Goal: Information Seeking & Learning: Learn about a topic

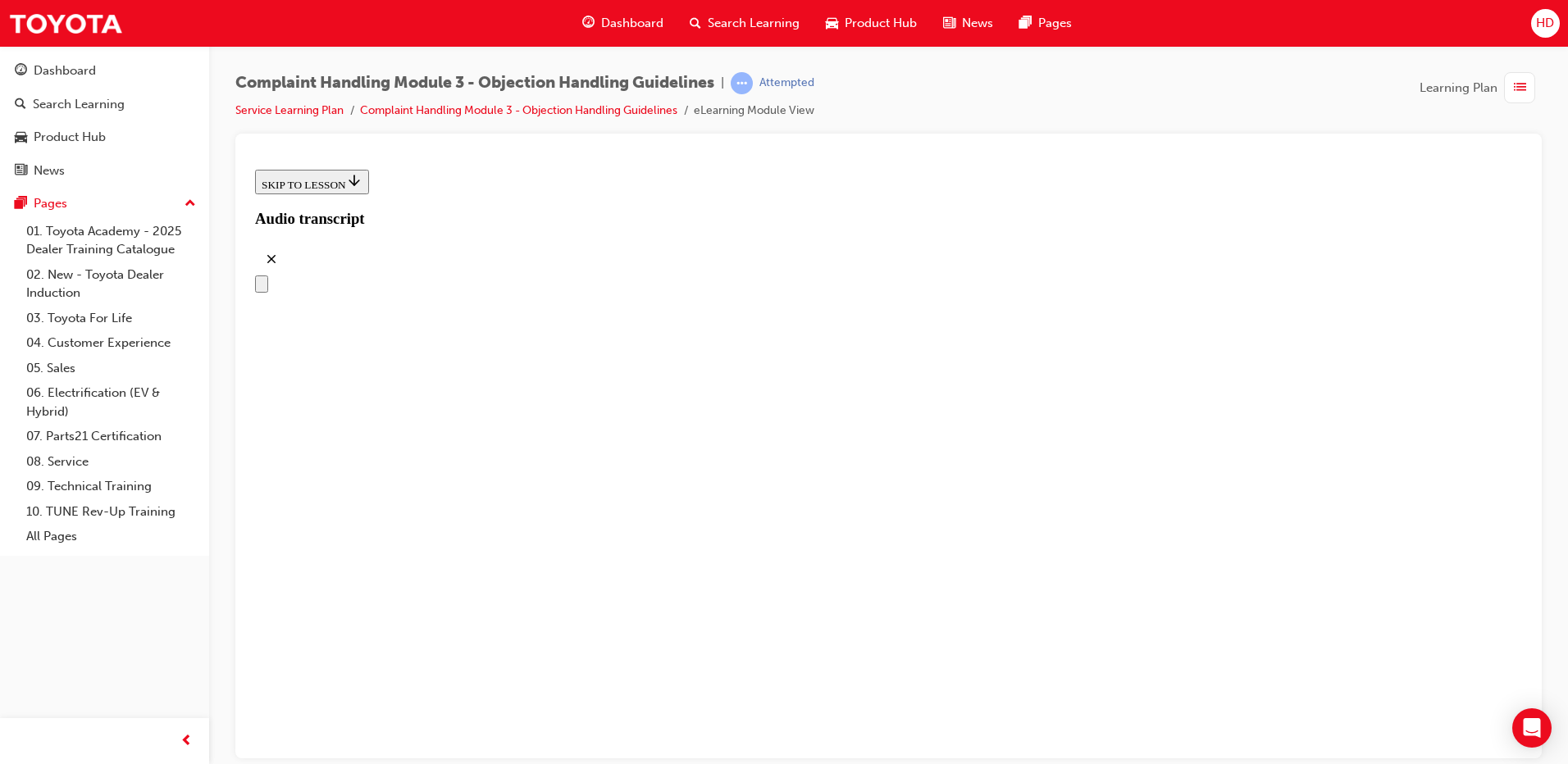
scroll to position [223, 0]
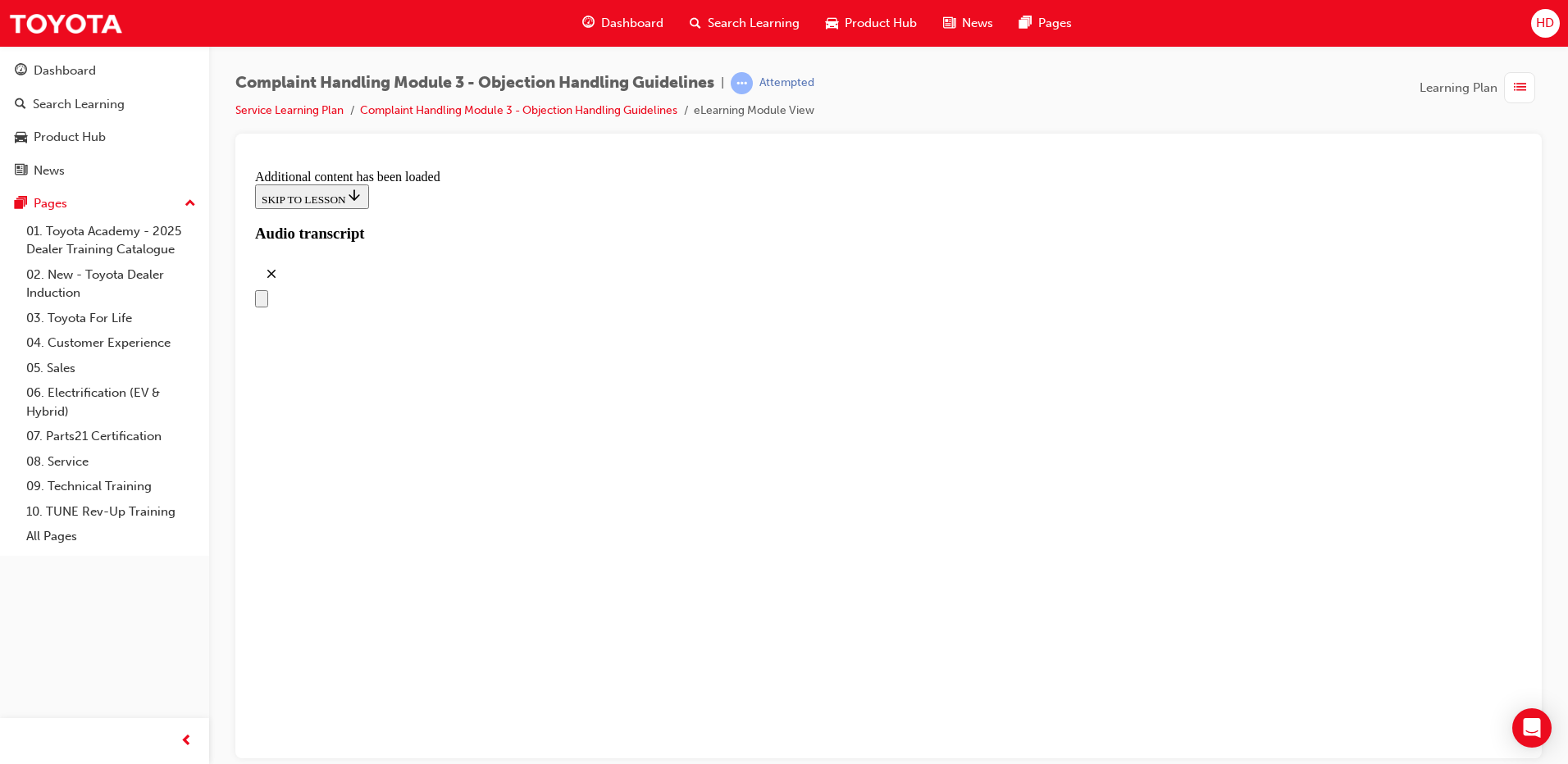
scroll to position [3514, 0]
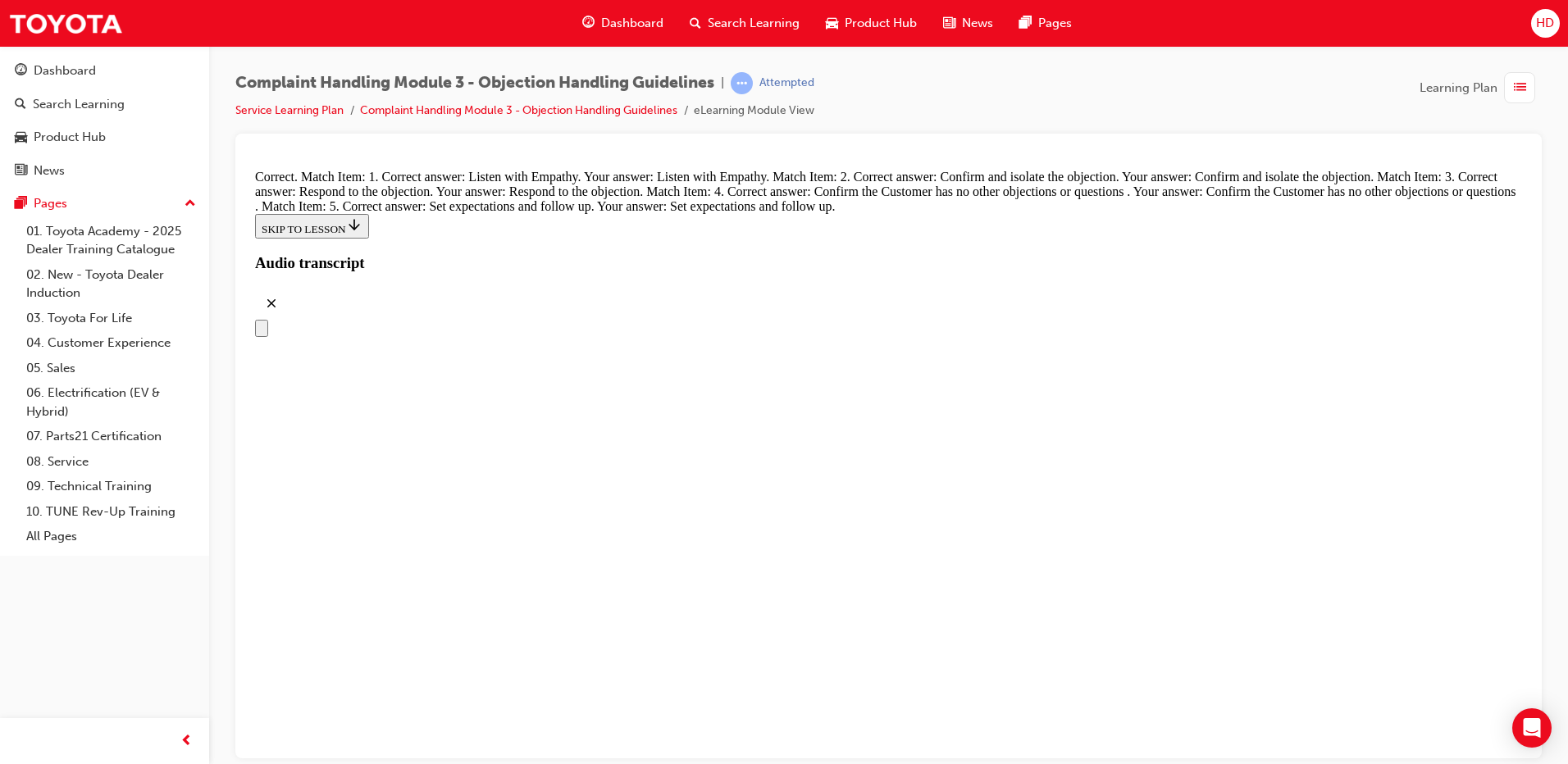
scroll to position [7104, 0]
radio input "true"
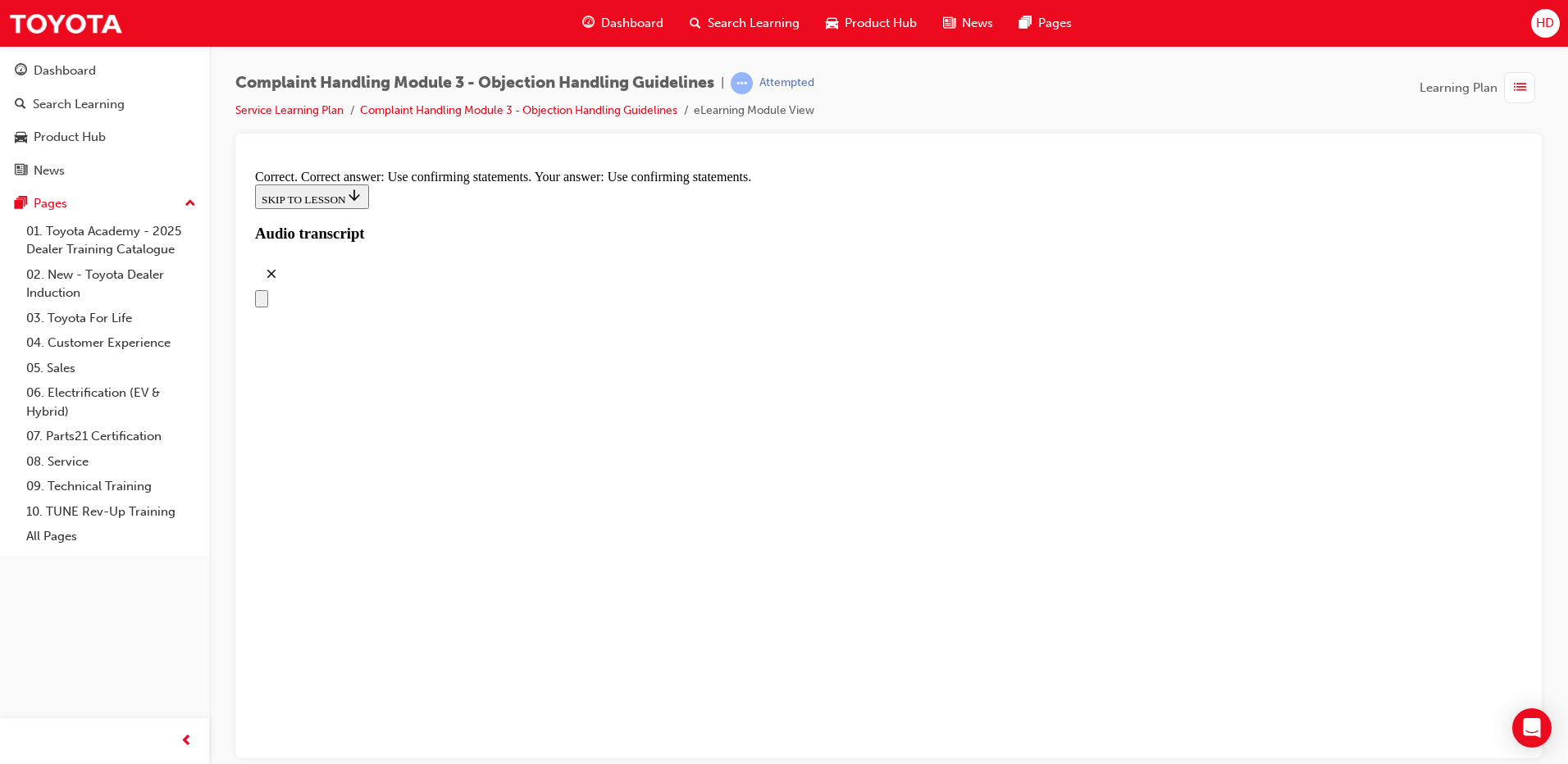
scroll to position [7678, 0]
radio input "true"
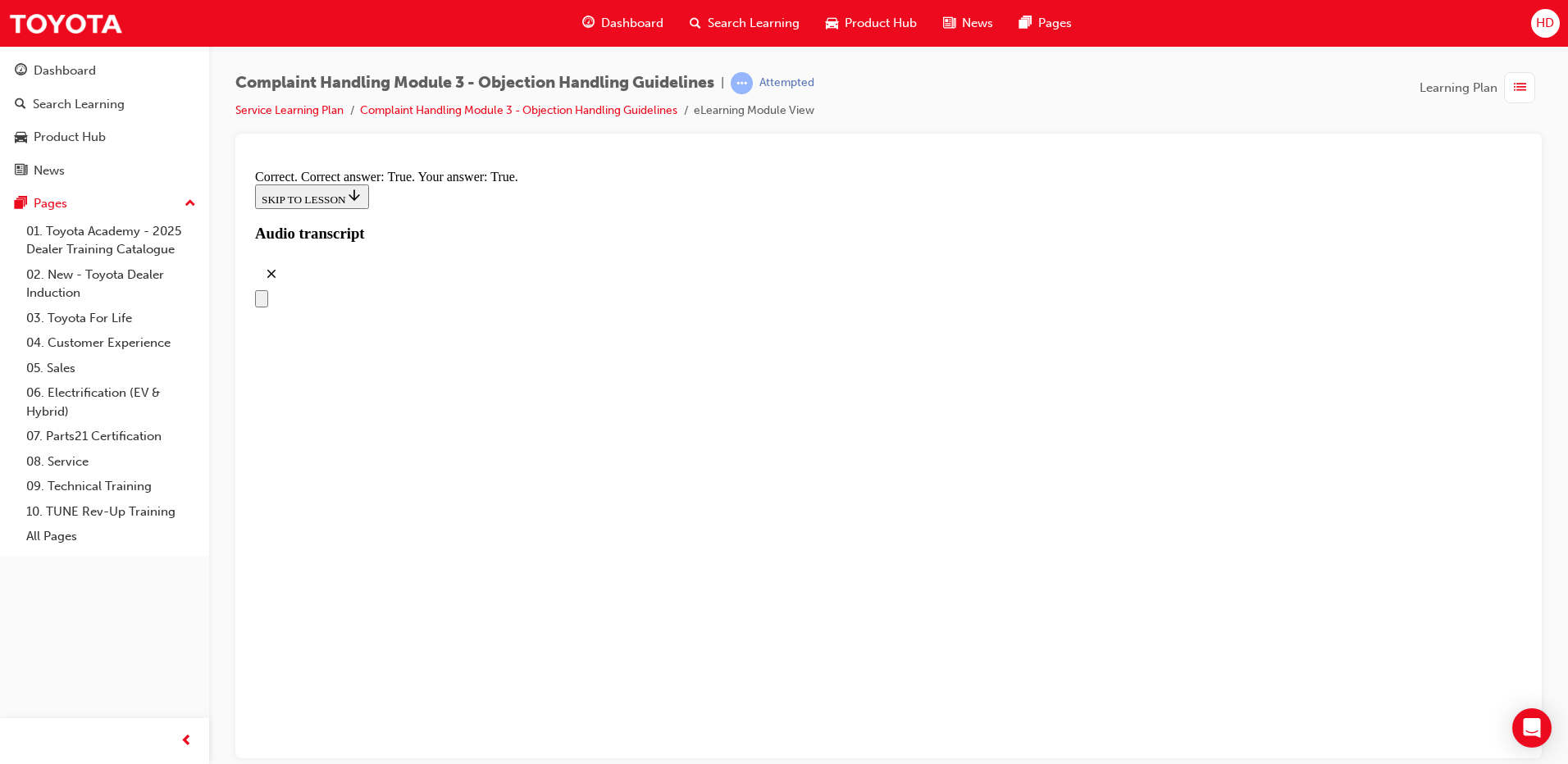
scroll to position [8334, 0]
checkbox input "true"
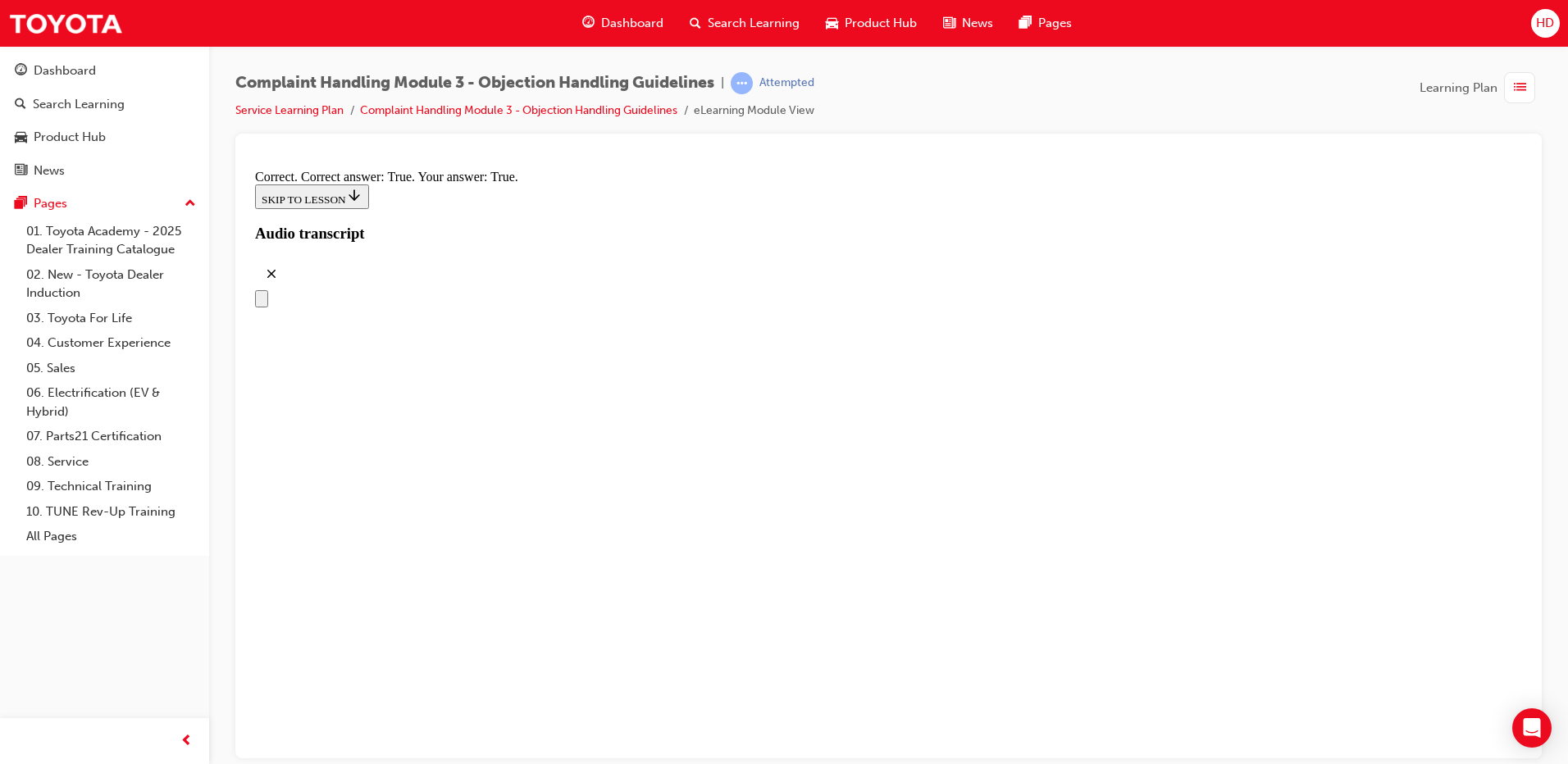
checkbox input "true"
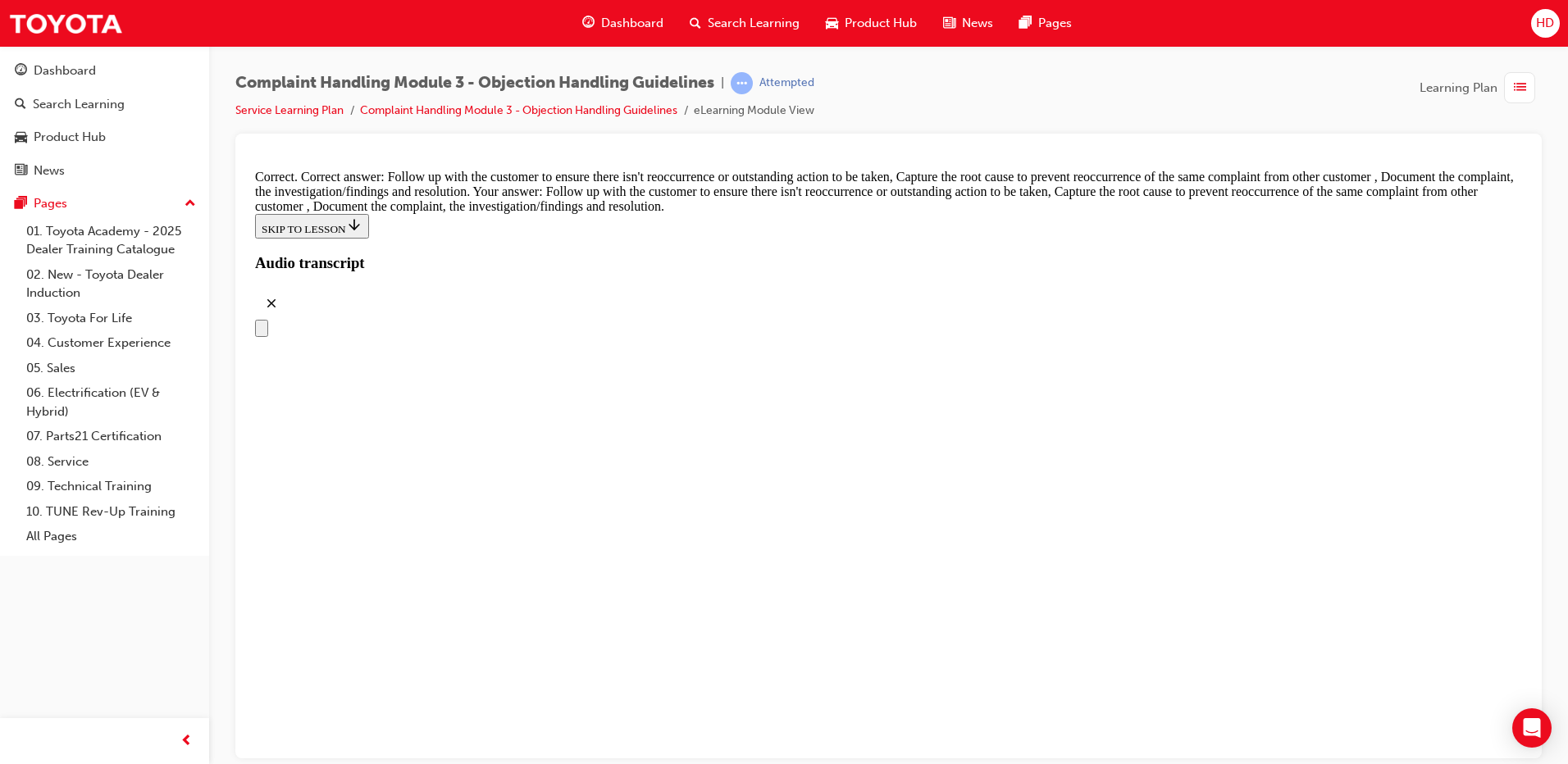
scroll to position [8594, 0]
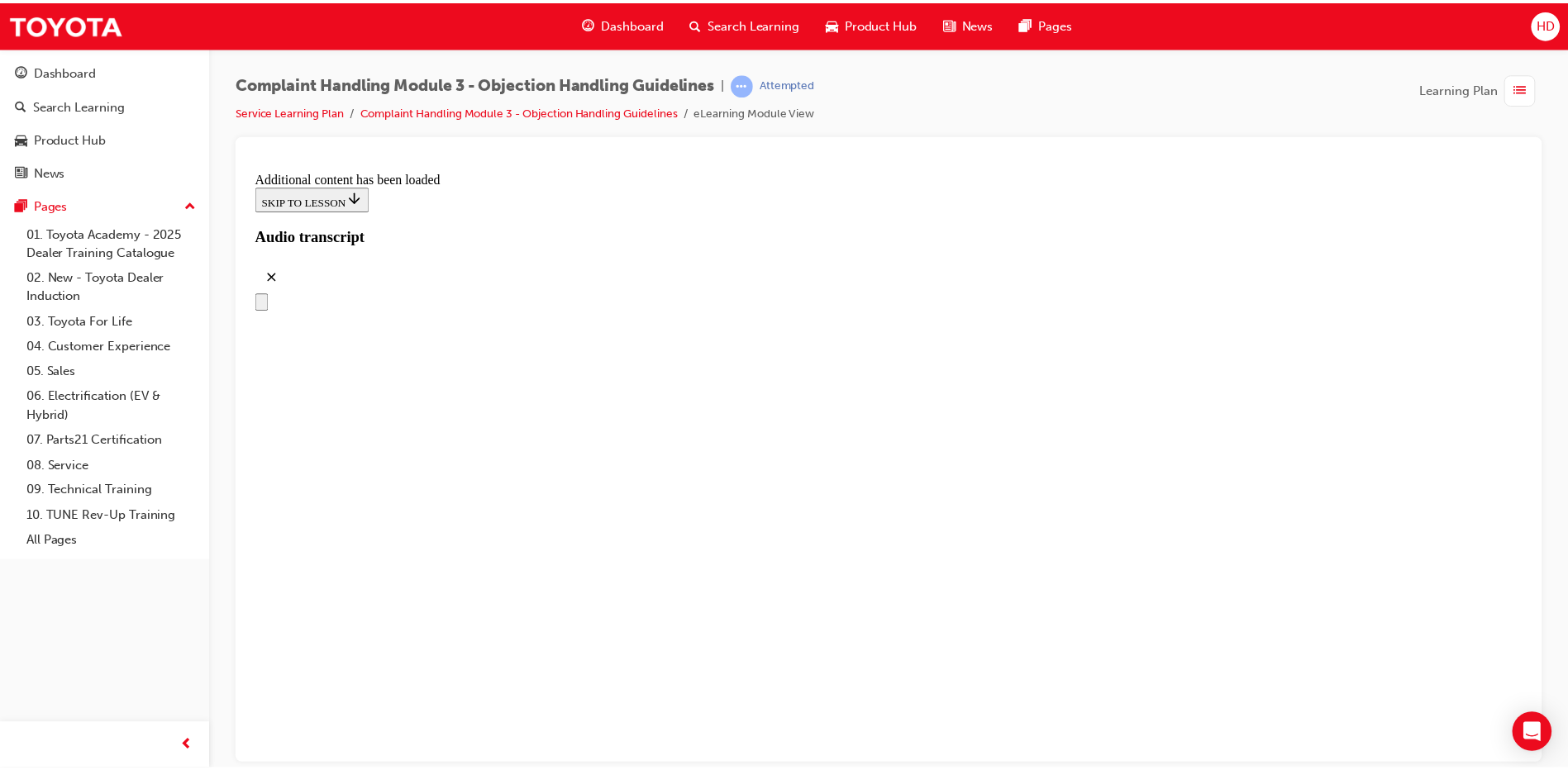
scroll to position [9339, 0]
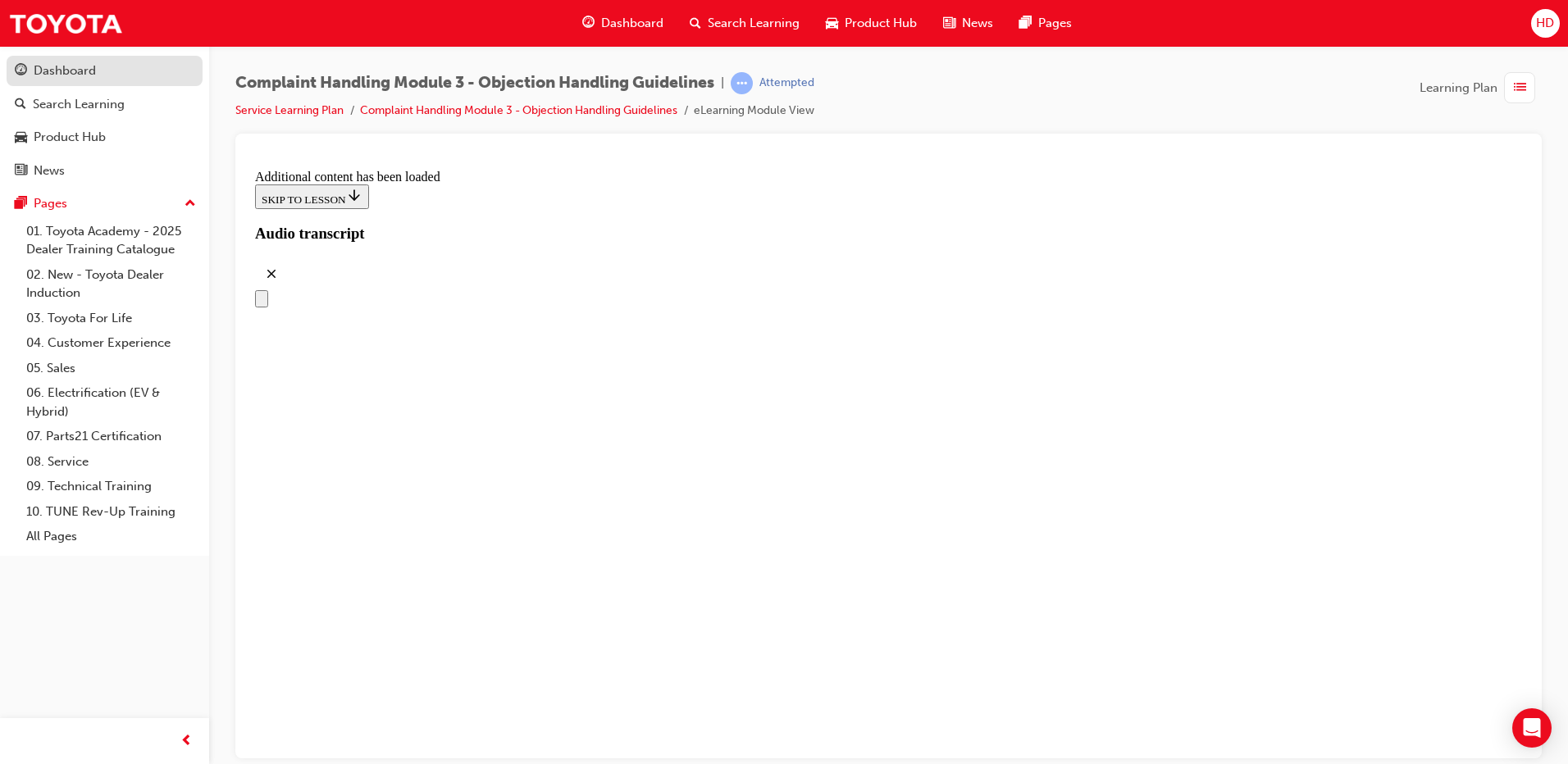
click at [117, 70] on div "Dashboard" at bounding box center [104, 71] width 179 height 20
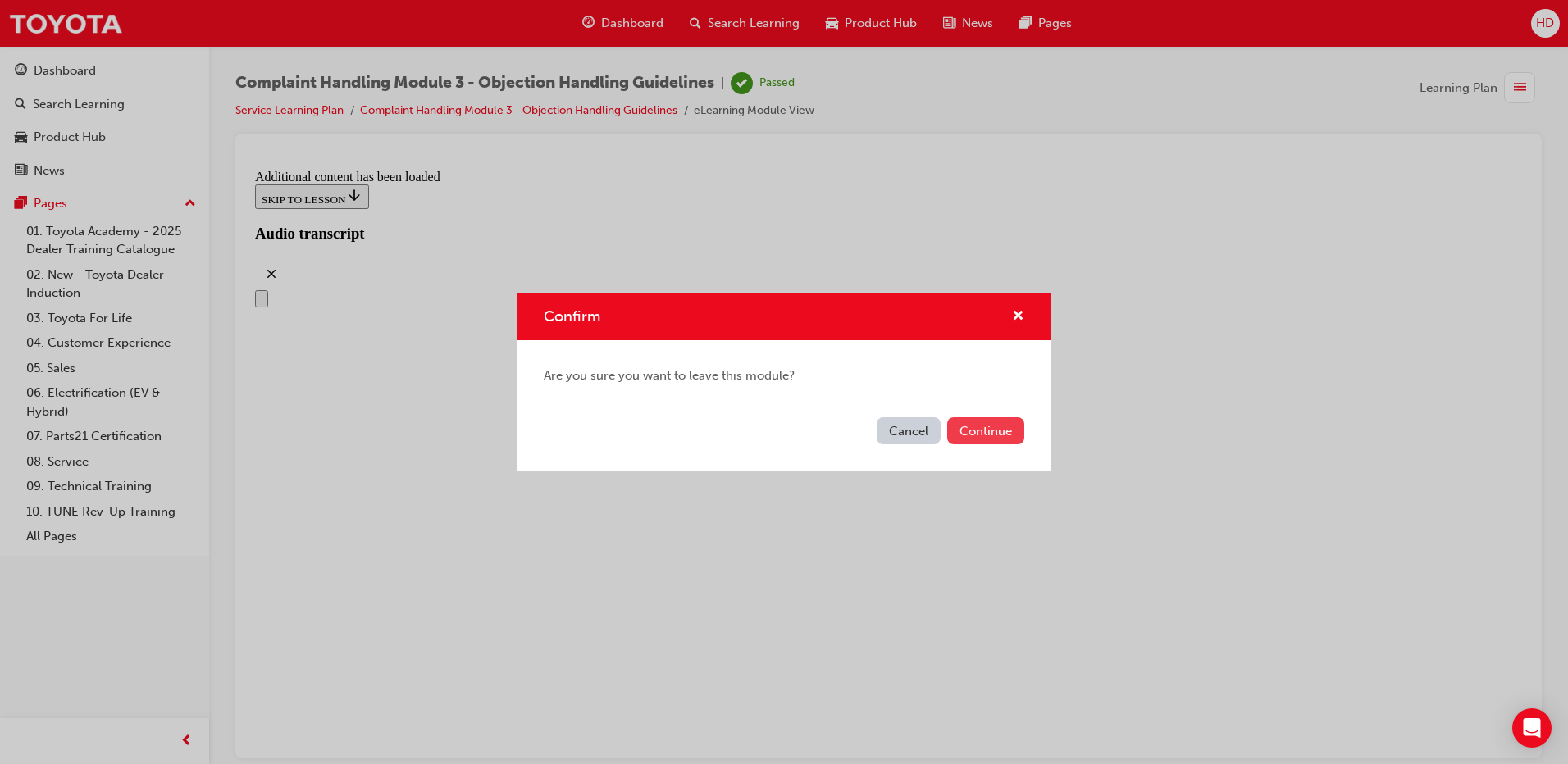
click at [998, 424] on button "Continue" at bounding box center [985, 431] width 77 height 27
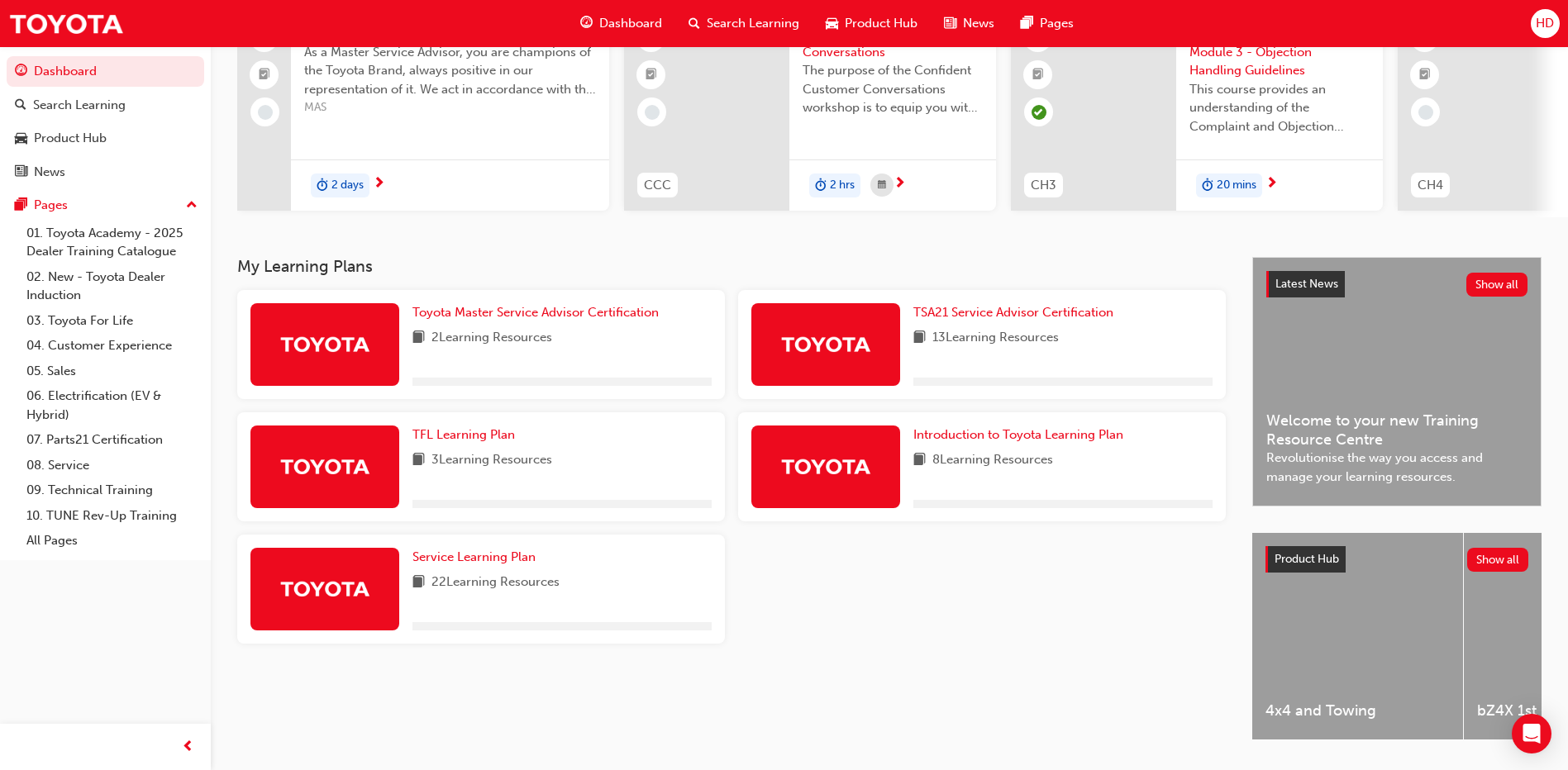
scroll to position [166, 0]
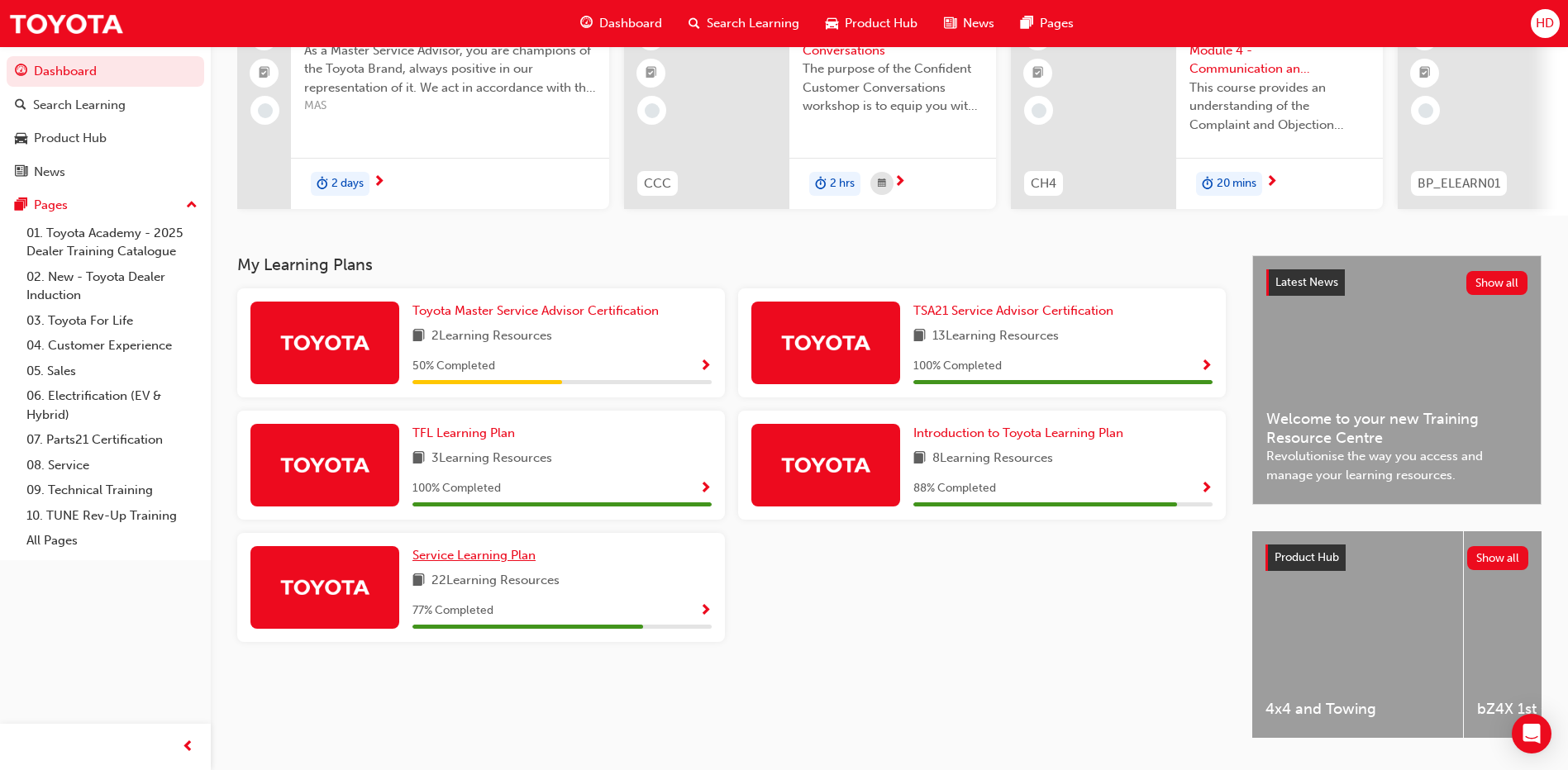
click at [521, 558] on span "Service Learning Plan" at bounding box center [474, 555] width 123 height 15
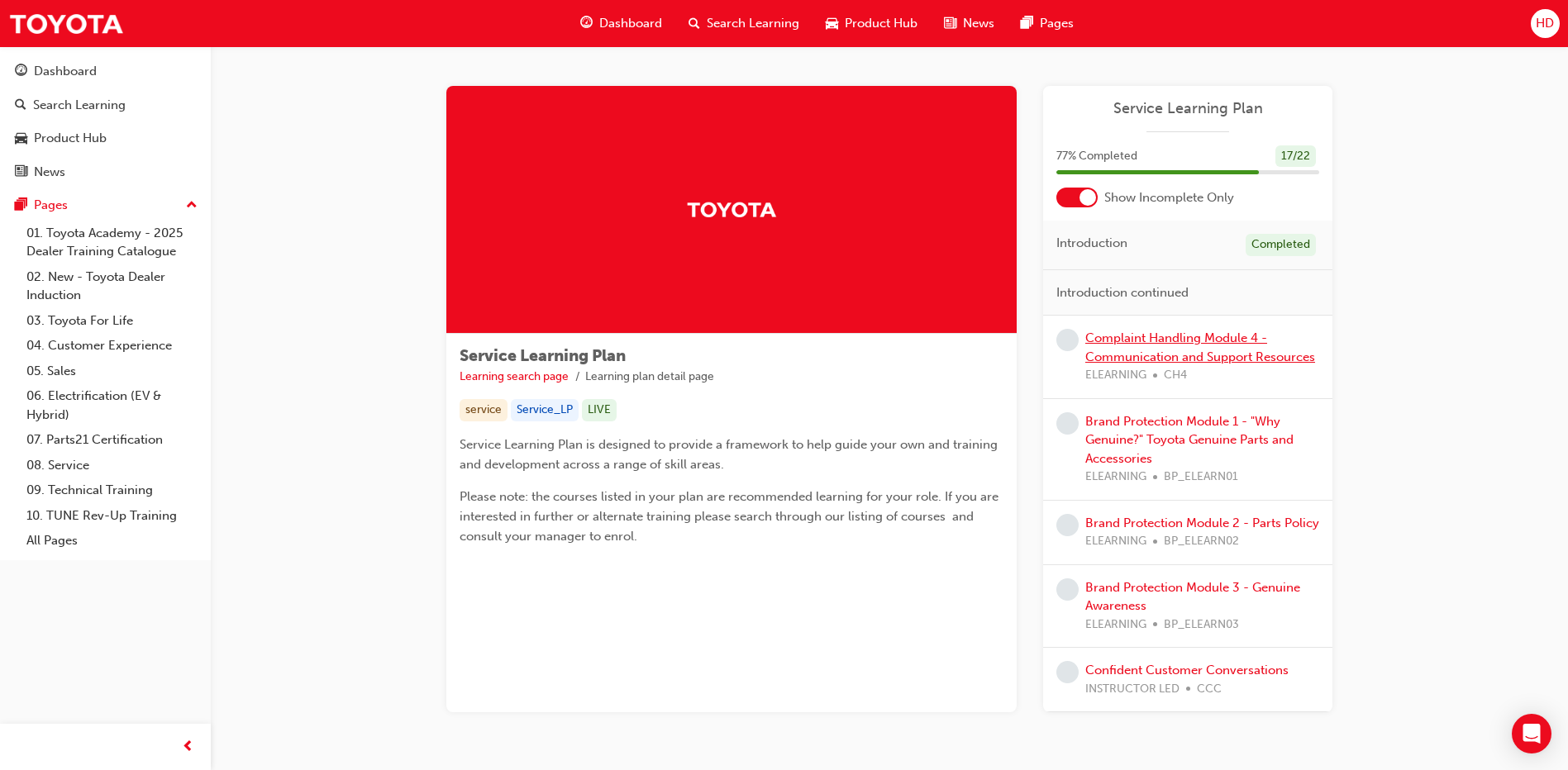
click at [1209, 359] on link "Complaint Handling Module 4 - Communication and Support Resources" at bounding box center [1200, 347] width 230 height 34
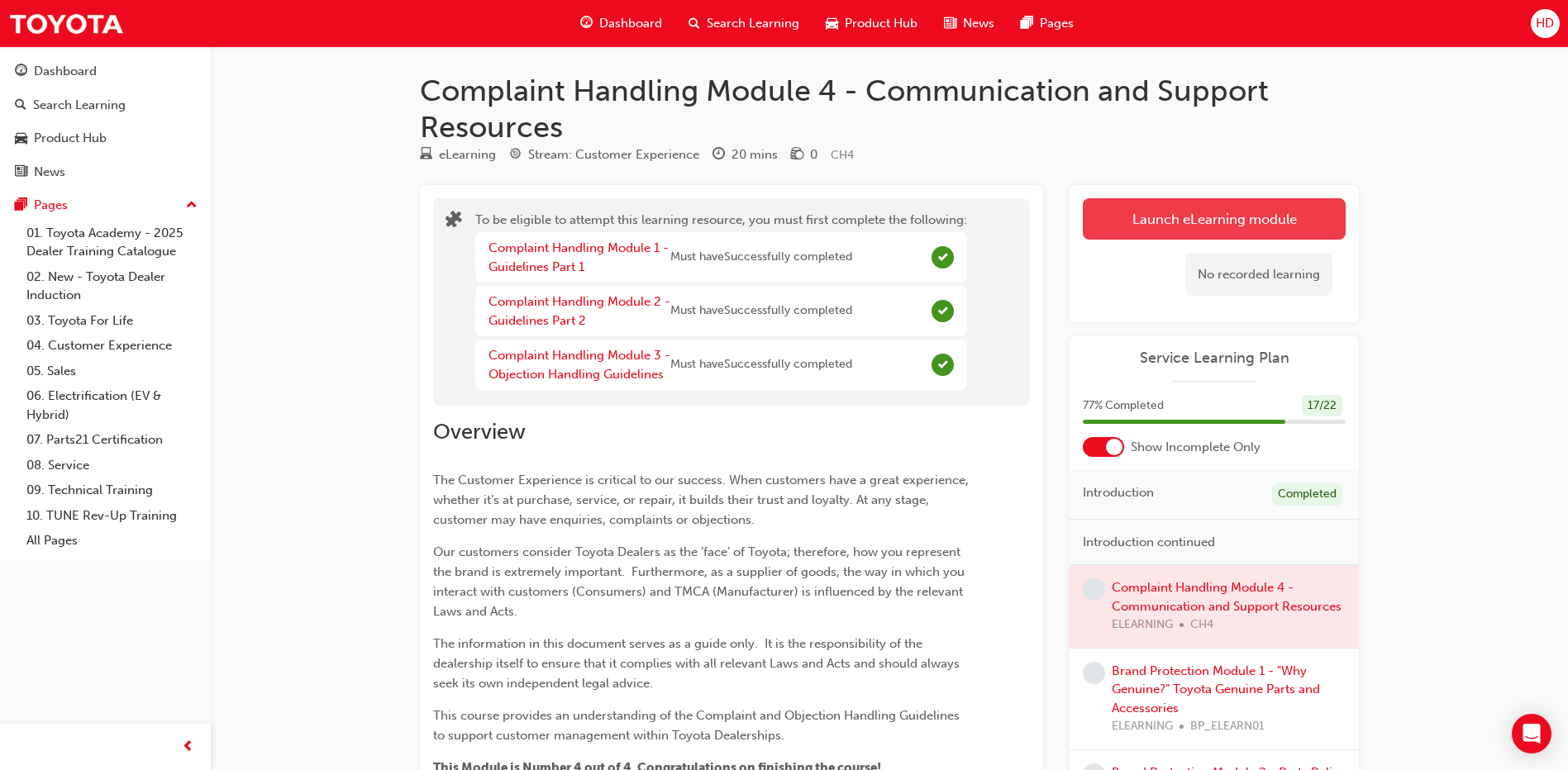
click at [1212, 218] on button "Launch eLearning module" at bounding box center [1214, 219] width 263 height 41
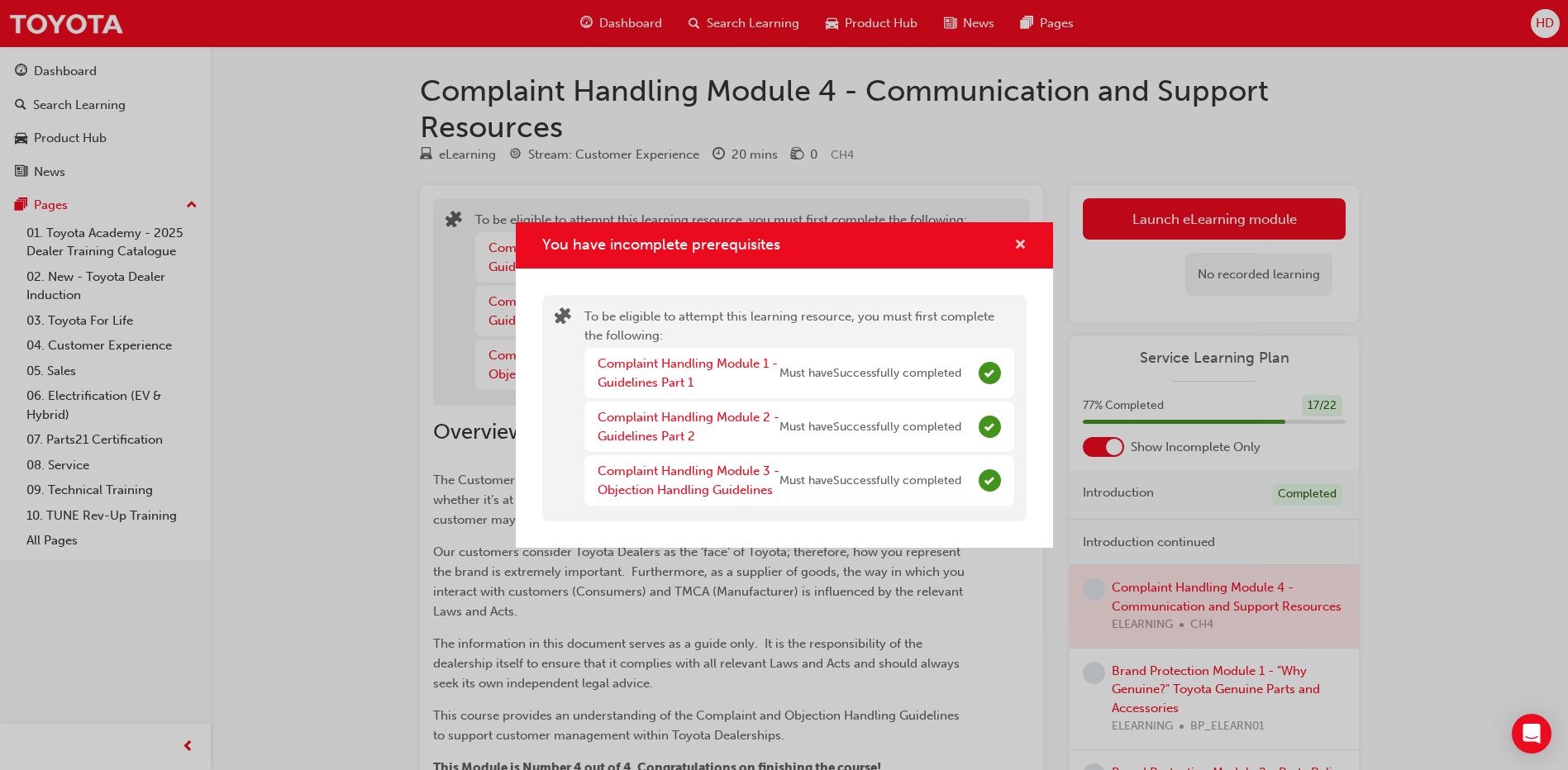
click at [1021, 247] on span "cross-icon" at bounding box center [1020, 246] width 12 height 15
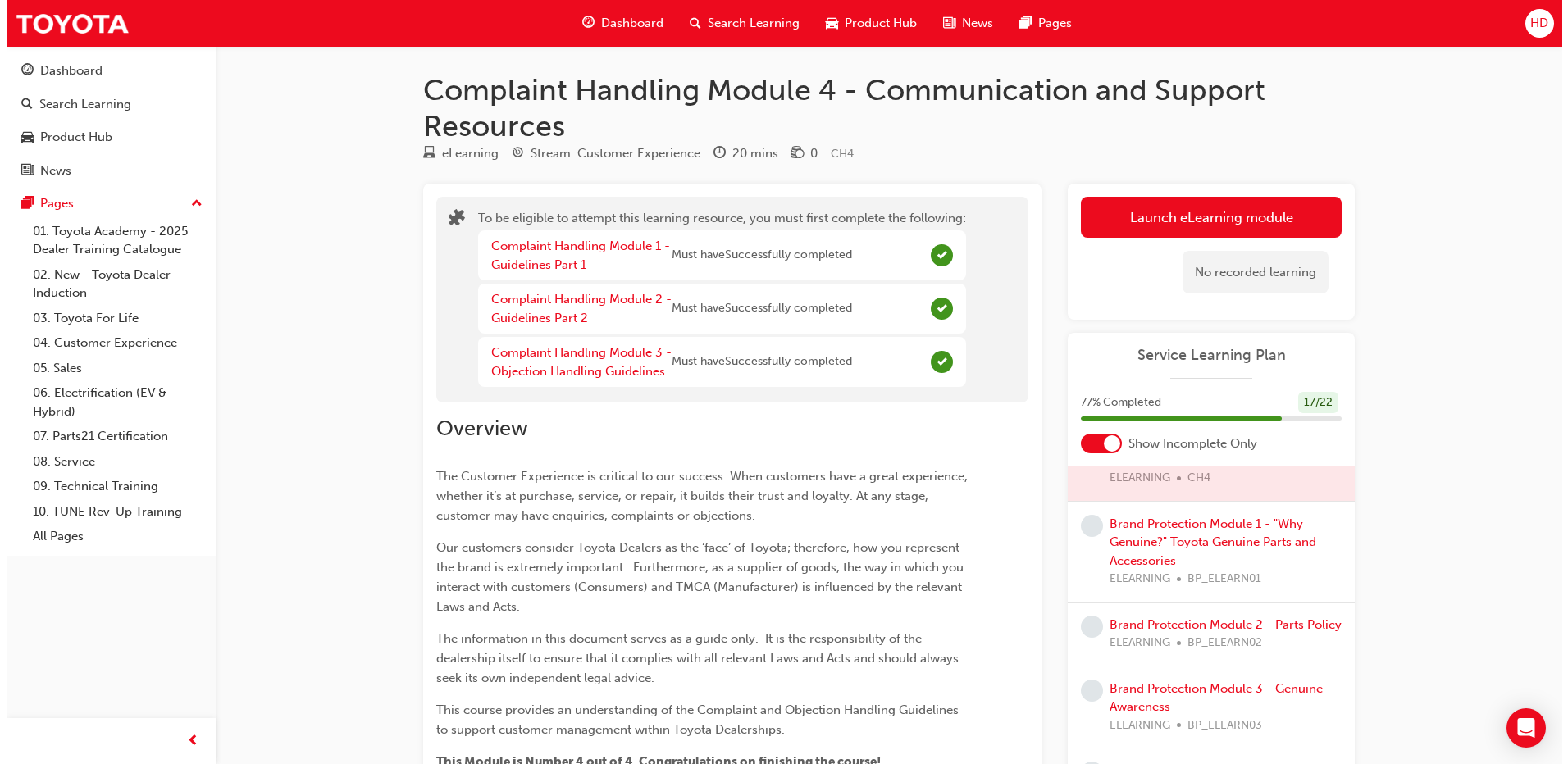
scroll to position [33, 0]
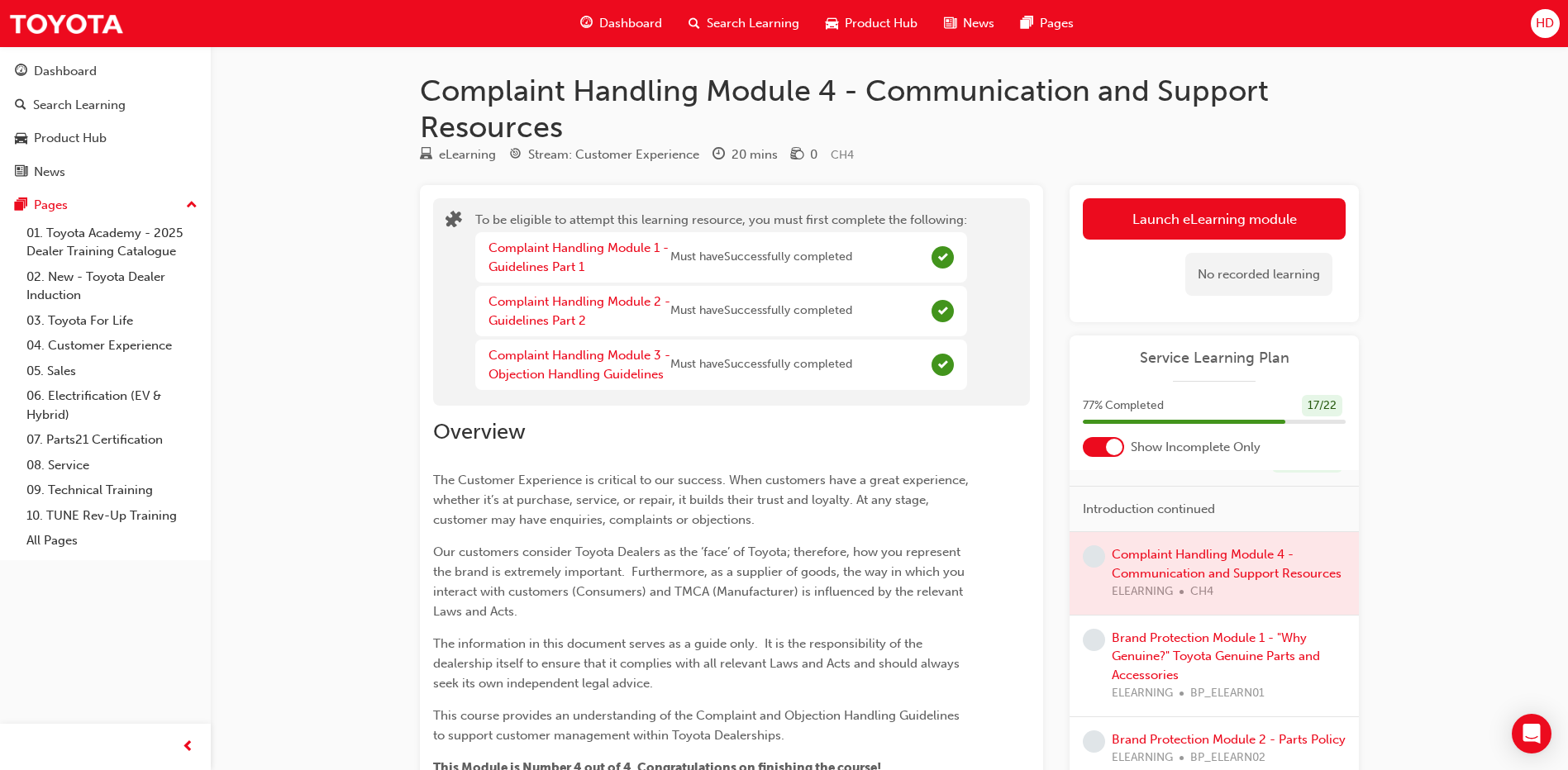
click at [1127, 587] on div at bounding box center [1215, 573] width 289 height 83
click at [1152, 665] on div "Brand Protection Module 1 - "Why Genuine?" Toyota Genuine Parts and Accessories…" at bounding box center [1229, 667] width 234 height 75
click at [1152, 677] on link "Brand Protection Module 1 - "Why Genuine?" Toyota Genuine Parts and Accessories" at bounding box center [1216, 656] width 208 height 52
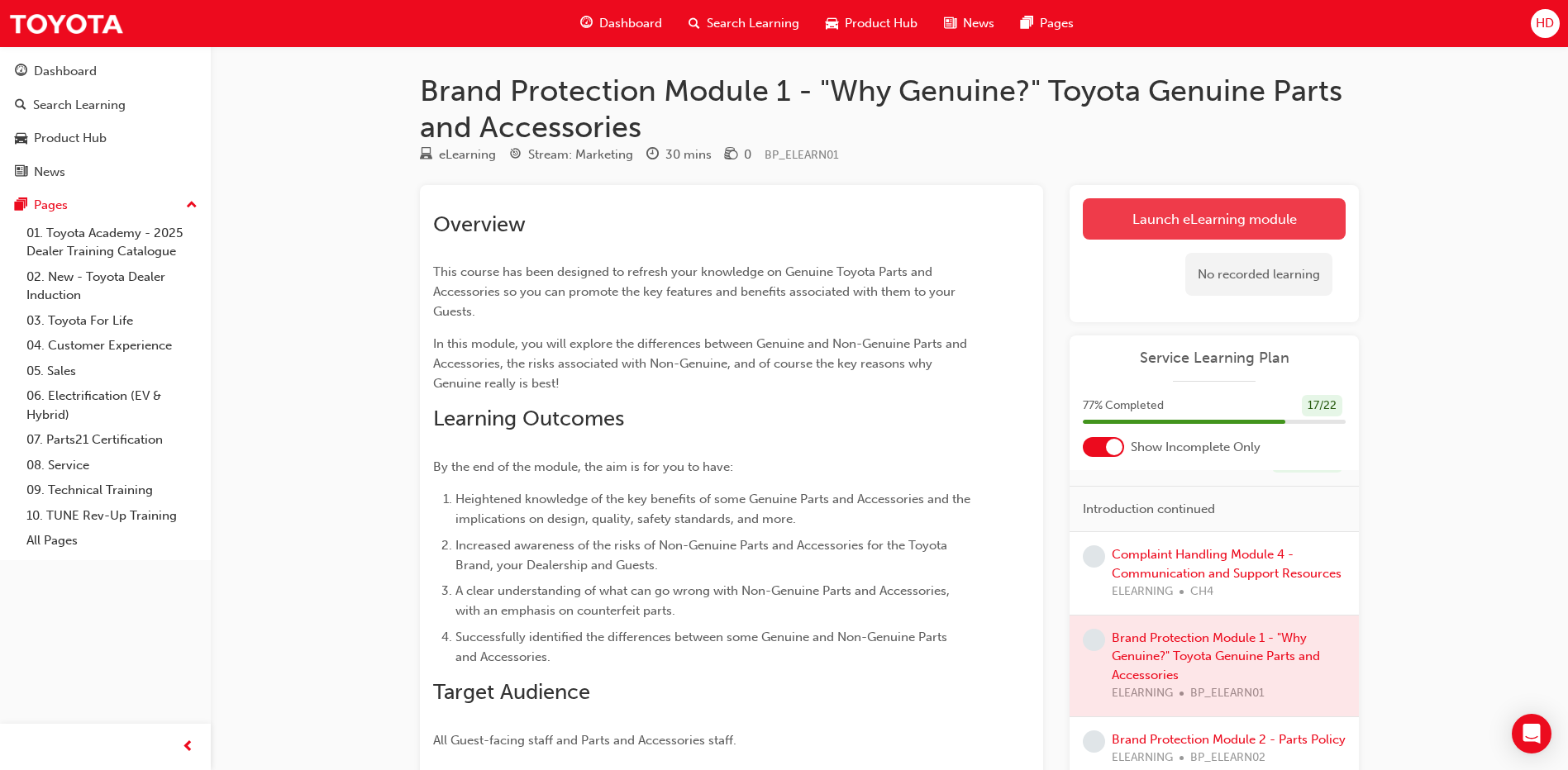
click at [1158, 225] on link "Launch eLearning module" at bounding box center [1214, 219] width 263 height 41
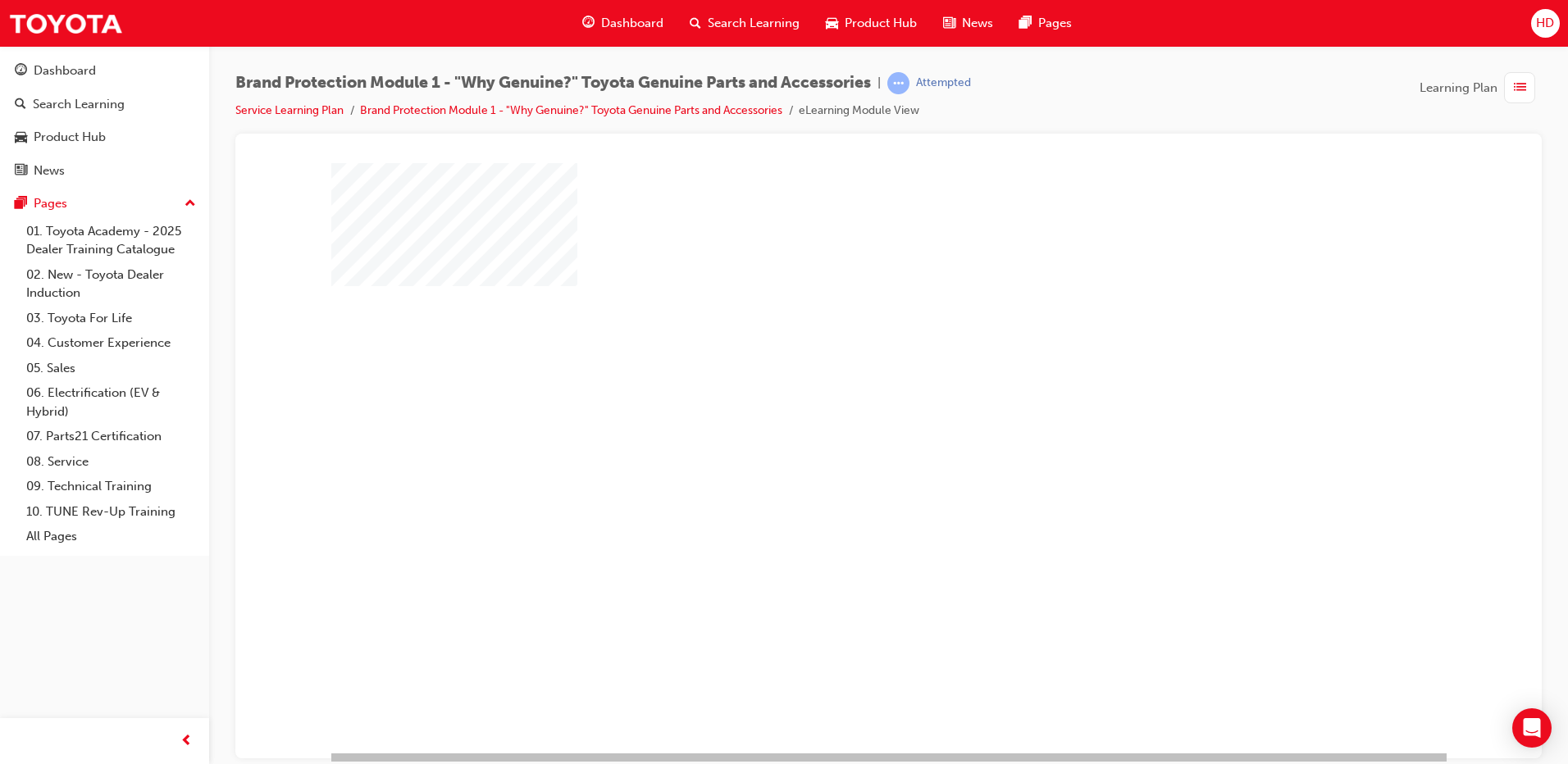
click at [842, 410] on div "play" at bounding box center [842, 410] width 0 height 0
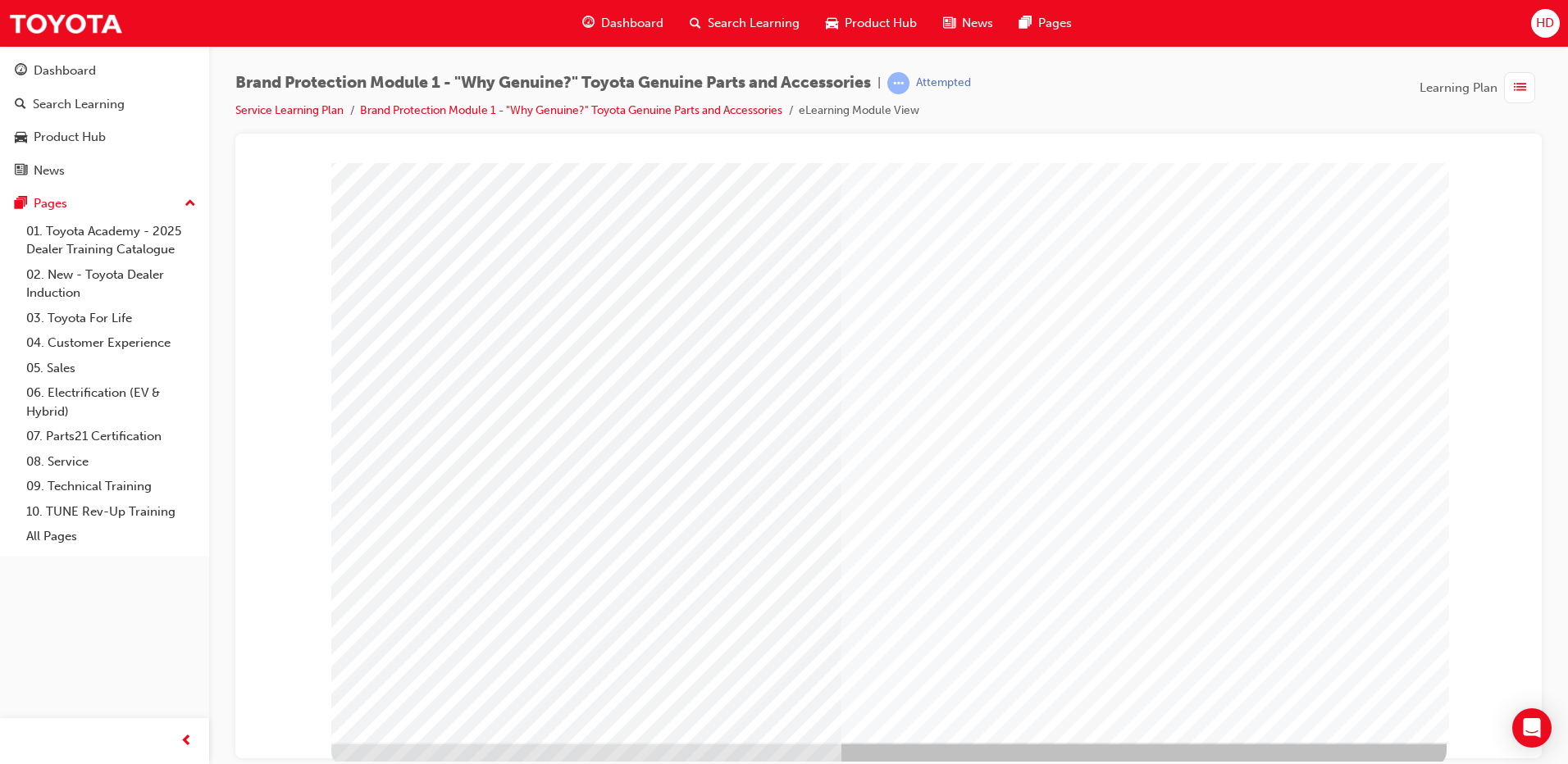
scroll to position [17, 0]
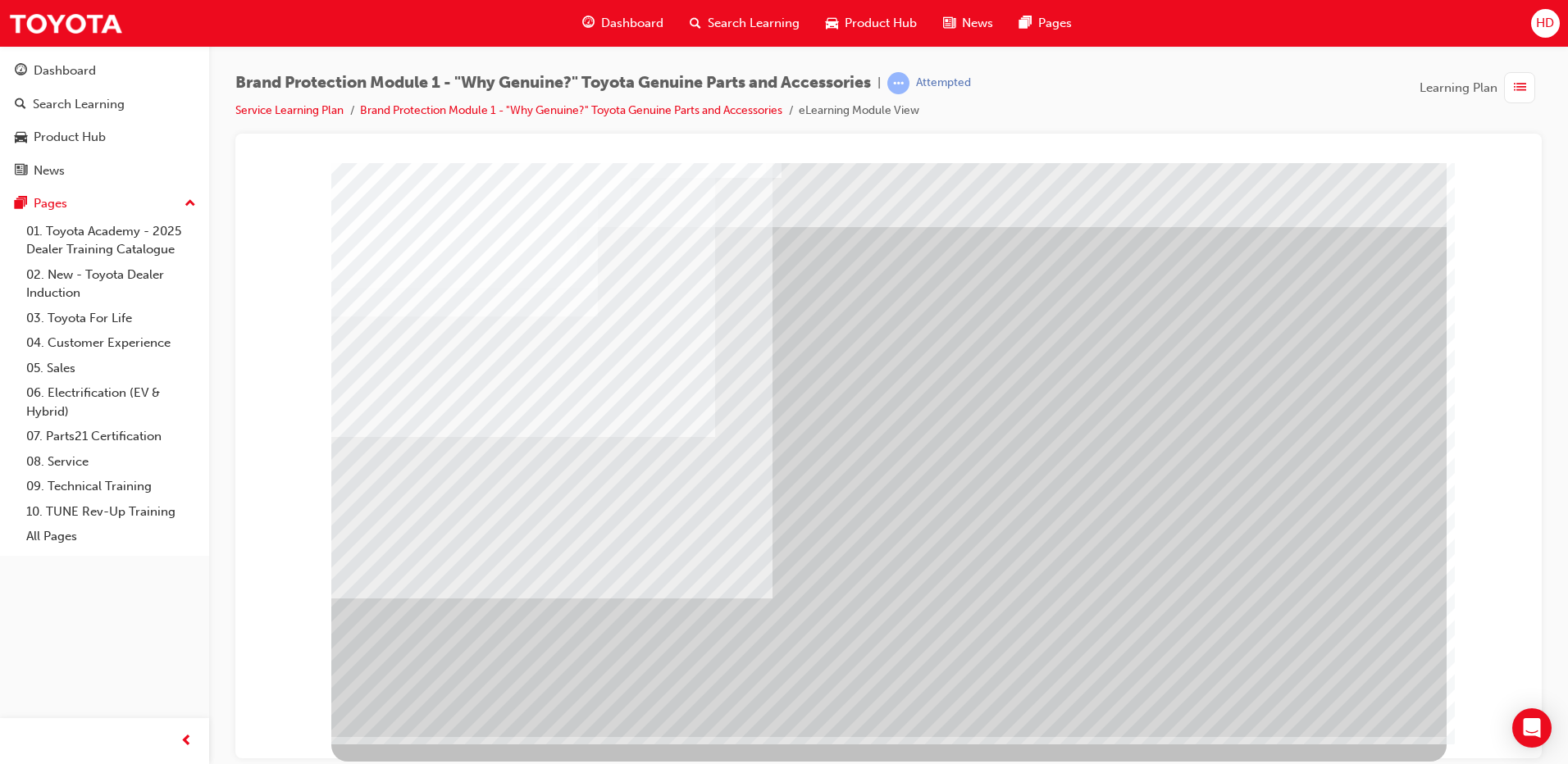
scroll to position [0, 0]
